Goal: Information Seeking & Learning: Learn about a topic

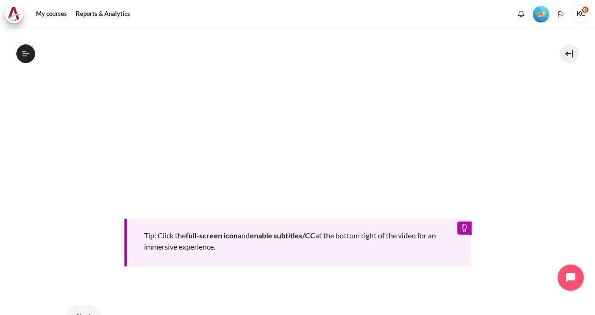
scroll to position [421, 0]
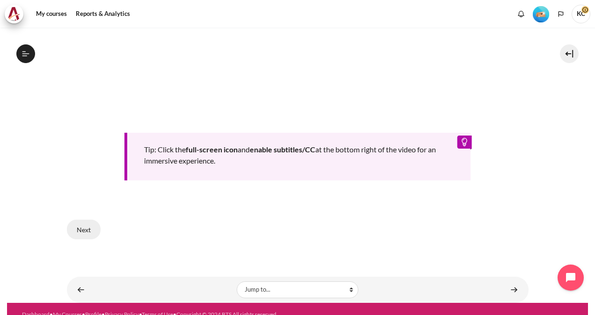
click at [83, 228] on button "Next" at bounding box center [84, 230] width 34 height 20
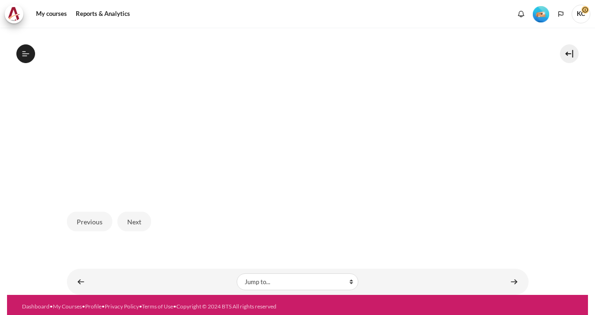
scroll to position [354, 0]
click at [131, 214] on button "Next" at bounding box center [134, 222] width 34 height 20
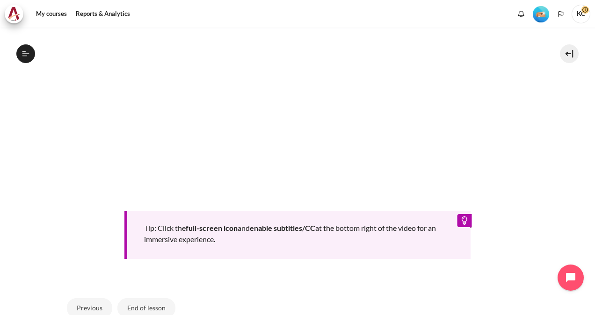
scroll to position [374, 0]
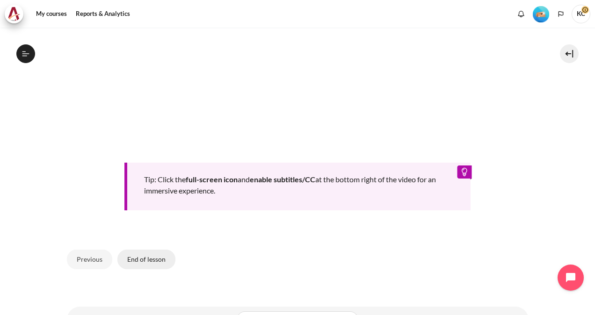
click at [140, 262] on button "End of lesson" at bounding box center [146, 260] width 58 height 20
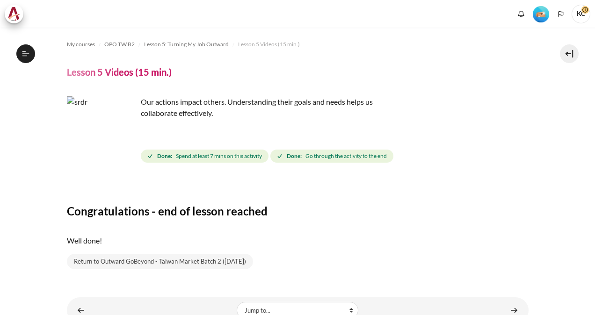
click at [505, 301] on link "Content" at bounding box center [514, 310] width 19 height 18
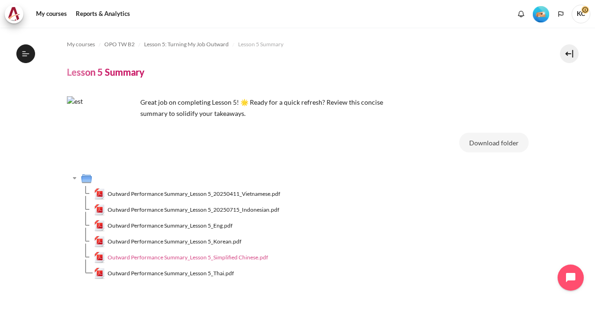
click at [226, 255] on span "Outward Performance Summary_Lesson 5_Simplified Chinese.pdf" at bounding box center [188, 257] width 160 height 8
click at [230, 259] on span "Outward Performance Summary_Lesson 5_Simplified Chinese.pdf" at bounding box center [188, 257] width 160 height 8
click at [164, 260] on span "Outward Performance Summary_Lesson 5_Simplified Chinese.pdf" at bounding box center [188, 257] width 160 height 8
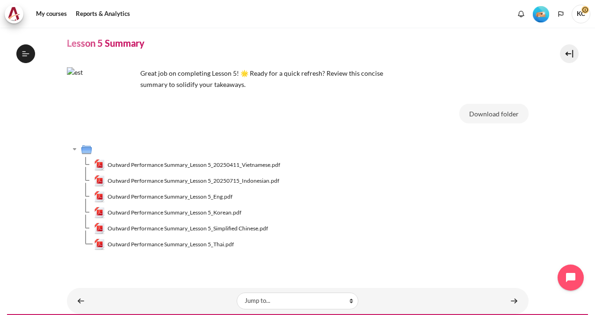
scroll to position [51, 0]
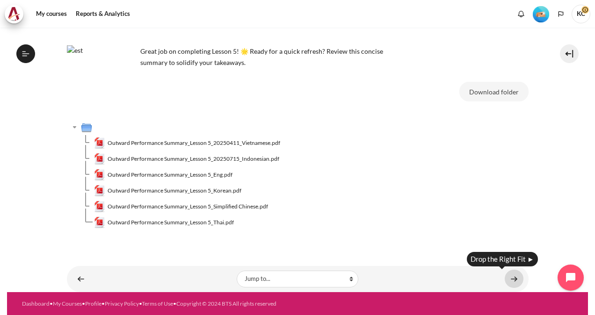
click at [505, 280] on link "Content" at bounding box center [514, 279] width 19 height 18
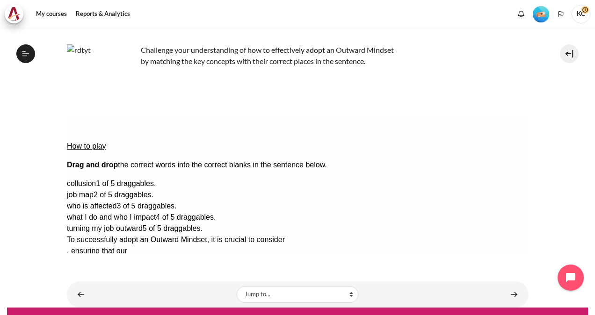
scroll to position [67, 0]
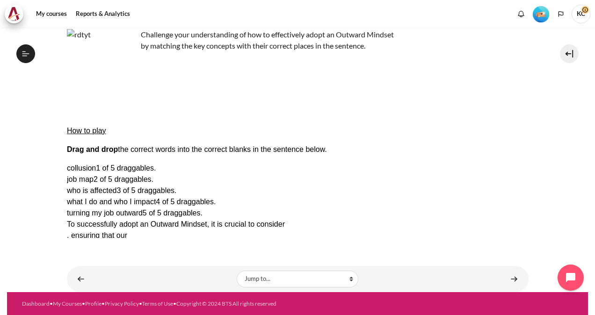
click at [92, 276] on button "Check Check the answers. The responses will be marked as correct, incorrect, or…" at bounding box center [78, 281] width 25 height 10
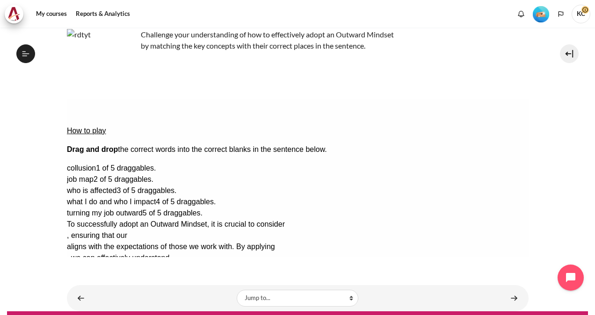
click at [113, 304] on button "Show solution Show the solution. The task will be marked with its correct solut…" at bounding box center [89, 309] width 46 height 10
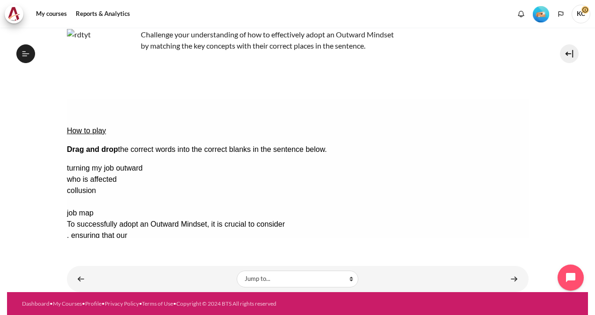
drag, startPoint x: 462, startPoint y: 180, endPoint x: 302, endPoint y: 135, distance: 166.2
drag, startPoint x: 478, startPoint y: 202, endPoint x: 476, endPoint y: 154, distance: 48.2
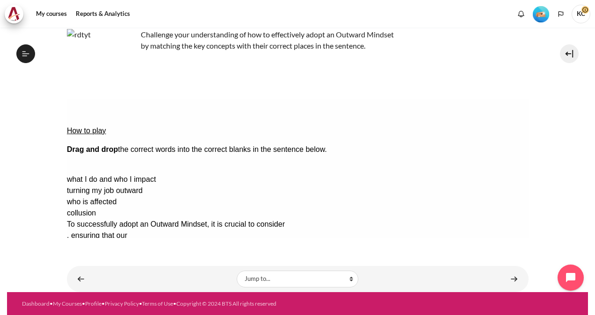
drag, startPoint x: 475, startPoint y: 139, endPoint x: 123, endPoint y: 150, distance: 352.7
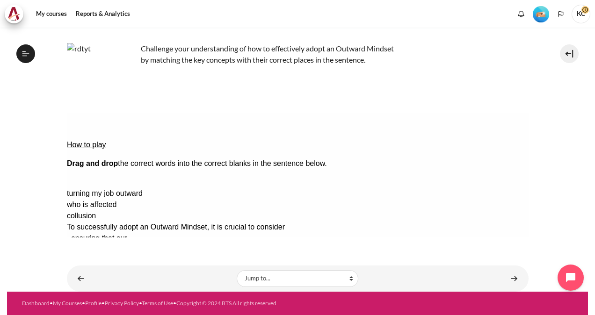
drag, startPoint x: 473, startPoint y: 153, endPoint x: 331, endPoint y: 150, distance: 142.2
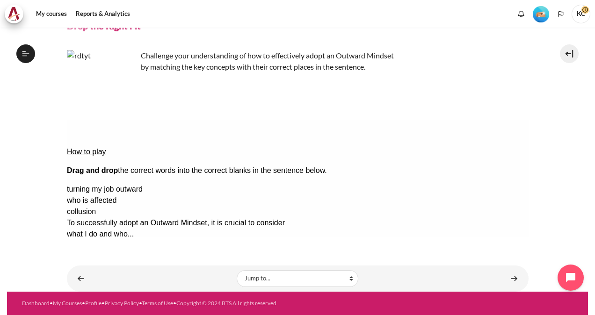
scroll to position [46, 0]
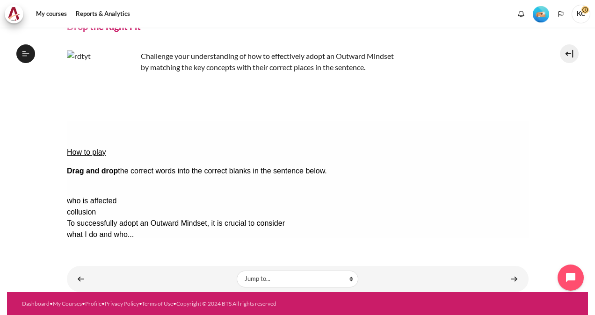
drag, startPoint x: 474, startPoint y: 160, endPoint x: 110, endPoint y: 186, distance: 364.7
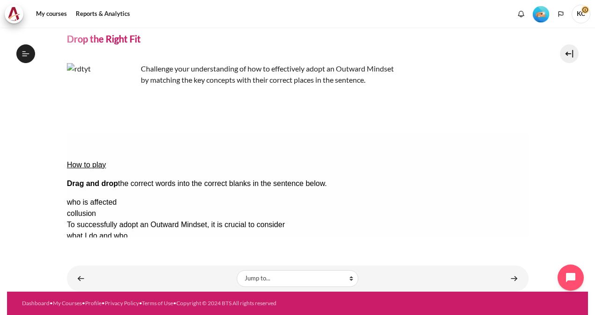
scroll to position [33, 0]
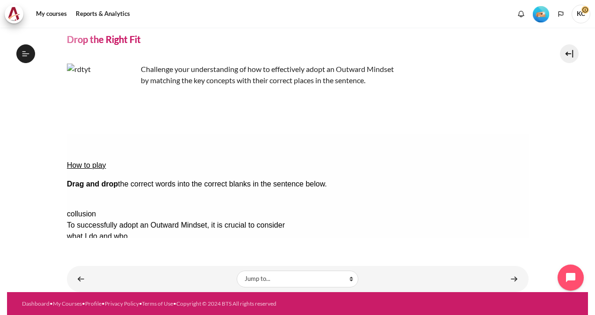
drag, startPoint x: 498, startPoint y: 176, endPoint x: 214, endPoint y: 202, distance: 284.6
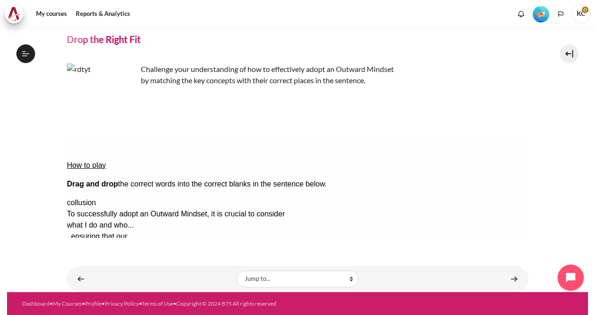
click at [92, 310] on button "Check Check the answers. The responses will be marked as correct, incorrect, or…" at bounding box center [78, 315] width 25 height 10
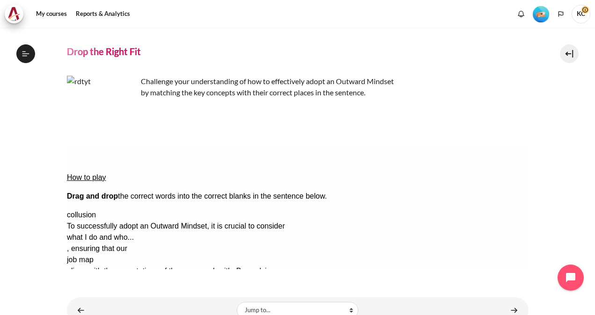
scroll to position [52, 0]
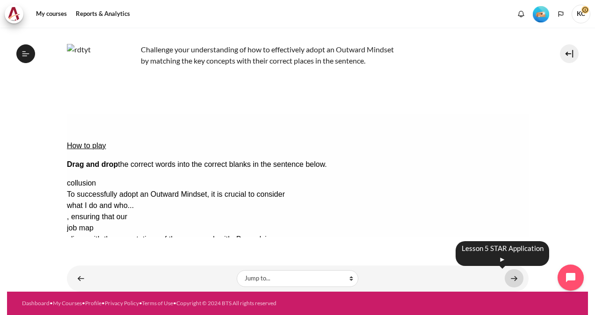
click at [513, 278] on link "Content" at bounding box center [514, 278] width 19 height 18
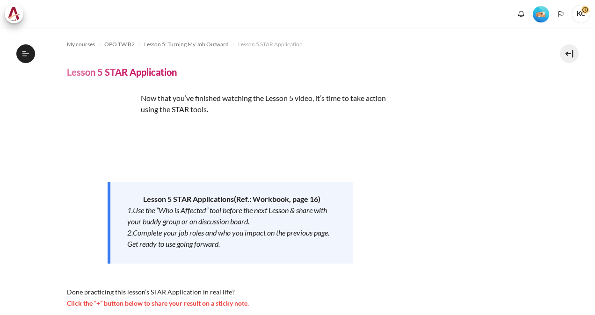
scroll to position [193, 0]
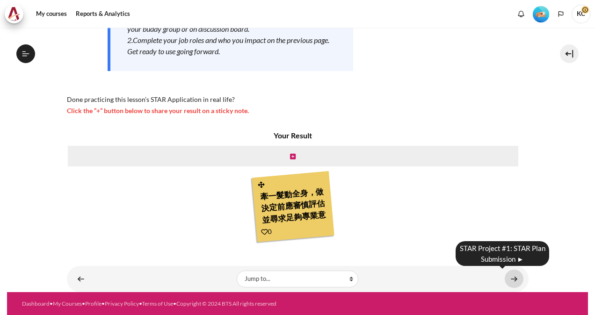
click at [507, 280] on link "Content" at bounding box center [514, 279] width 19 height 18
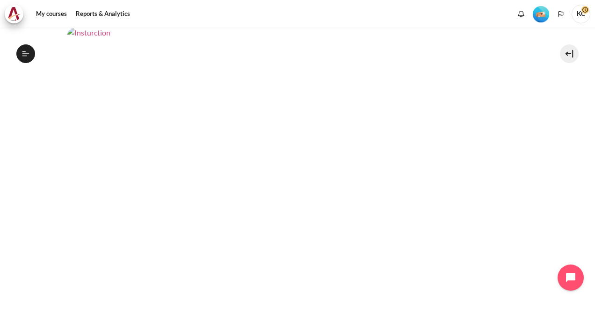
scroll to position [477, 0]
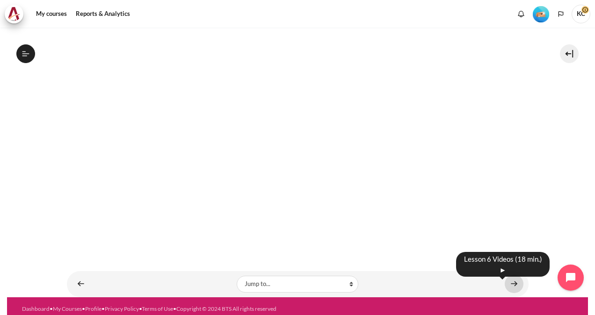
click at [509, 279] on link "Content" at bounding box center [514, 284] width 19 height 18
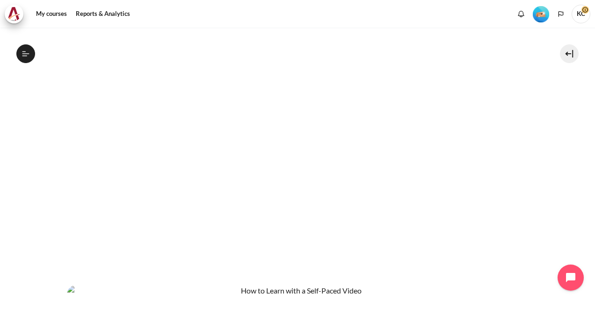
scroll to position [259, 0]
